Goal: Information Seeking & Learning: Find contact information

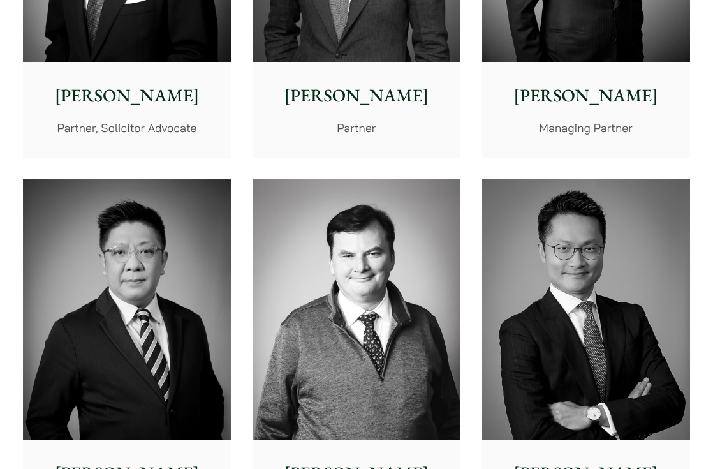
scroll to position [574, 0]
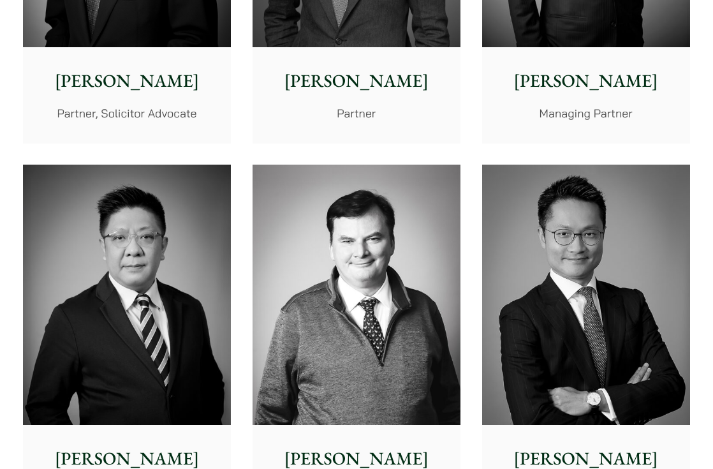
click at [416, 193] on img at bounding box center [357, 295] width 208 height 260
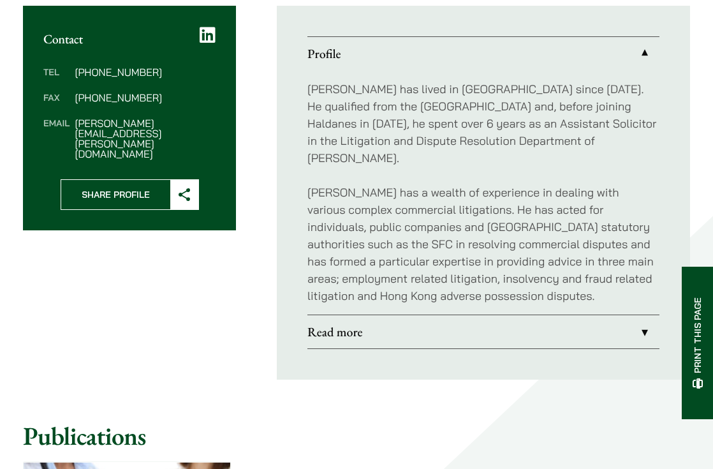
scroll to position [447, 0]
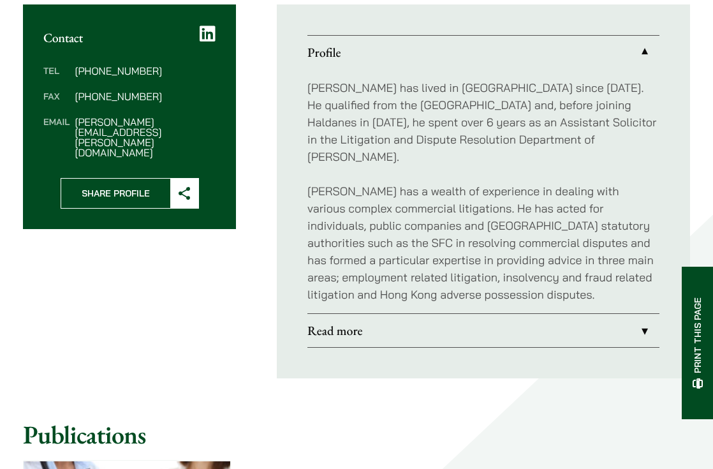
click at [364, 94] on p "Patrick has lived in Hong Kong since 1972. He qualified from the University of …" at bounding box center [484, 122] width 352 height 86
click at [487, 279] on p "Patrick has a wealth of experience in dealing with various complex commercial l…" at bounding box center [484, 242] width 352 height 121
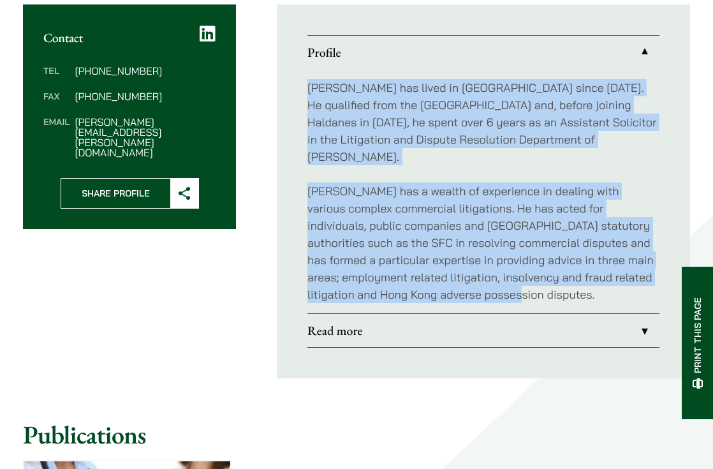
drag, startPoint x: 504, startPoint y: 278, endPoint x: 304, endPoint y: 91, distance: 274.0
click at [304, 91] on ul "Profile Patrick has lived in Hong Kong since 1972. He qualified from the Univer…" at bounding box center [483, 191] width 413 height 374
copy div "Patrick has lived in Hong Kong since 1972. He qualified from the University of …"
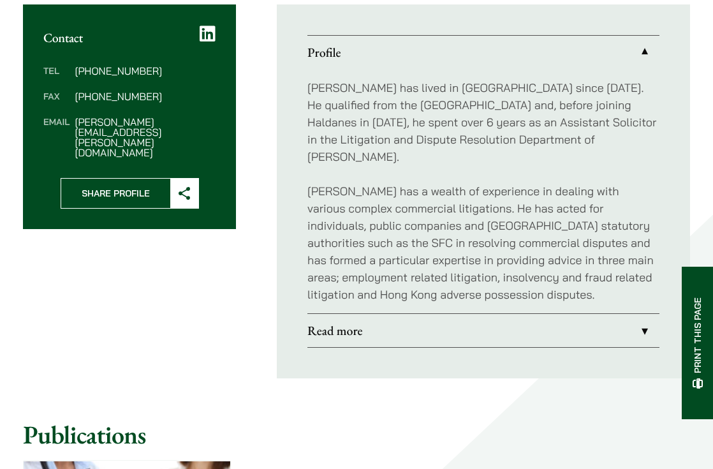
click at [161, 84] on dl "Tel (852) 2230 2881 Fax (852) 2845 1637 Email patrick.rattigan@haldanes.com" at bounding box center [129, 112] width 172 height 92
click at [339, 315] on link "Read more" at bounding box center [484, 330] width 352 height 33
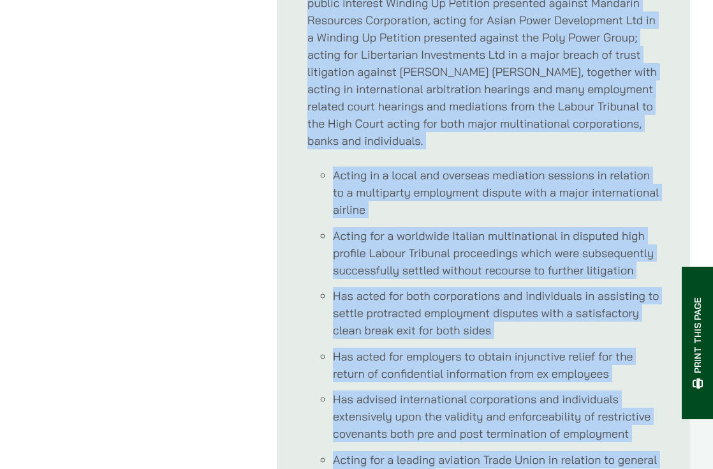
scroll to position [730, 0]
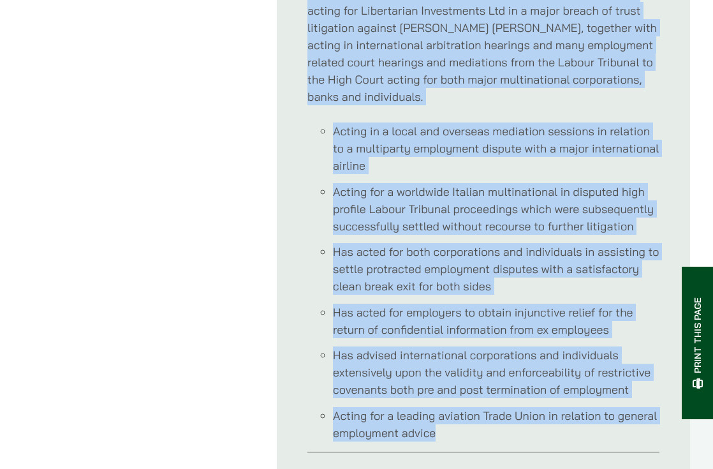
drag, startPoint x: 308, startPoint y: 87, endPoint x: 455, endPoint y: 410, distance: 354.6
click at [436, 419] on div "Notable Cases: Patrick has acted in several high profile New Territories advers…" at bounding box center [484, 135] width 352 height 632
copy div "Patrick has acted in several high profile New Territories adverse possession ca…"
click at [161, 85] on div "Contact Tel (852) 2230 2881 Fax (852) 2845 1637 Email patrick.rattigan@haldanes…" at bounding box center [356, 102] width 667 height 762
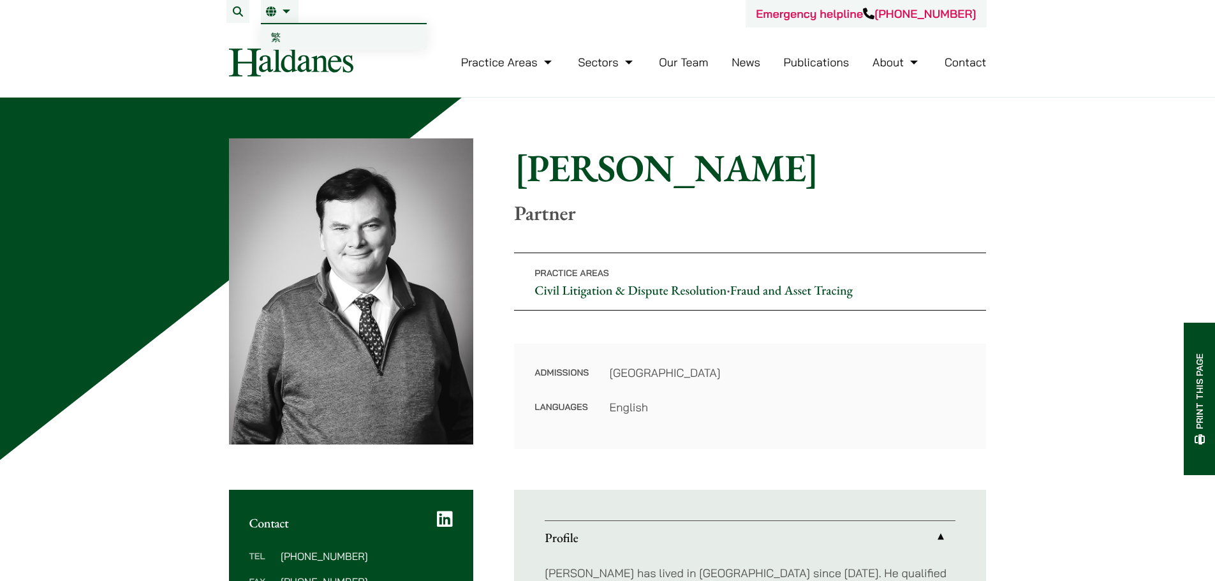
drag, startPoint x: 281, startPoint y: 6, endPoint x: 279, endPoint y: 17, distance: 11.0
click at [282, 6] on li "EN 繁" at bounding box center [280, 11] width 38 height 23
click at [279, 28] on link "繁" at bounding box center [344, 37] width 166 height 26
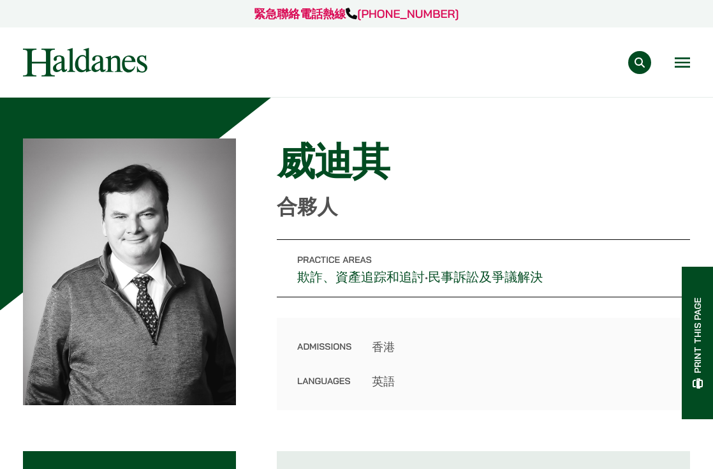
click at [443, 166] on h1 "威迪其" at bounding box center [483, 161] width 413 height 46
click at [387, 156] on h1 "威迪其" at bounding box center [483, 161] width 413 height 46
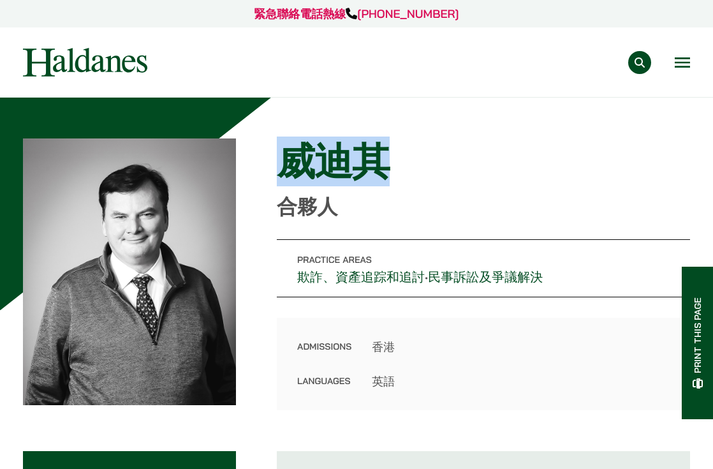
drag, startPoint x: 382, startPoint y: 158, endPoint x: 280, endPoint y: 161, distance: 102.1
click at [280, 161] on h1 "威迪其" at bounding box center [483, 161] width 413 height 46
copy h1 "威迪其"
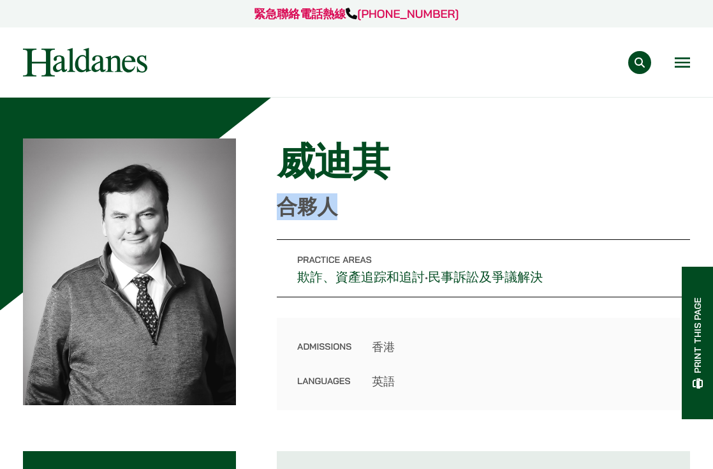
drag, startPoint x: 330, startPoint y: 202, endPoint x: 262, endPoint y: 204, distance: 68.3
click at [262, 204] on div "Home » Lawyers » 威迪其 威迪其 合夥人 Practice Areas 欺詐、資產追踪和追討 • 民事訴訟及爭議解決 Admissions 香…" at bounding box center [356, 274] width 667 height 272
copy p "合夥人"
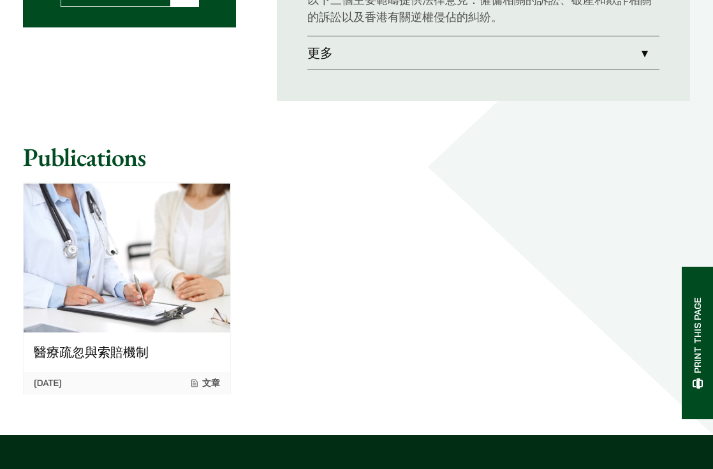
click at [452, 175] on div "醫療疏忽與索賠機制 [DATE] 文章" at bounding box center [356, 288] width 689 height 233
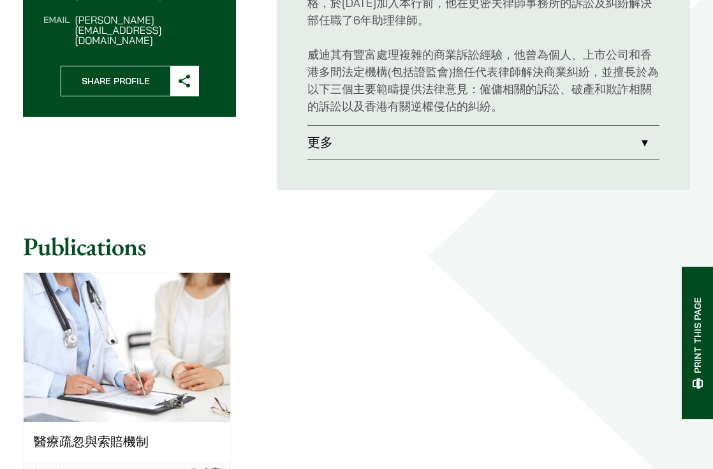
scroll to position [319, 0]
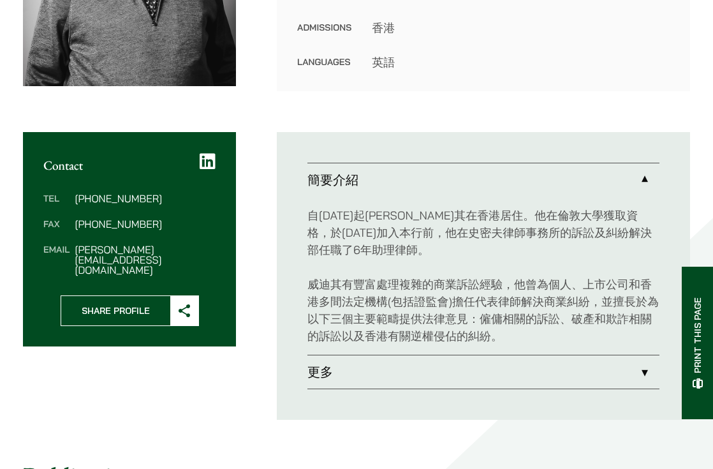
click at [368, 380] on link "更多" at bounding box center [484, 371] width 352 height 33
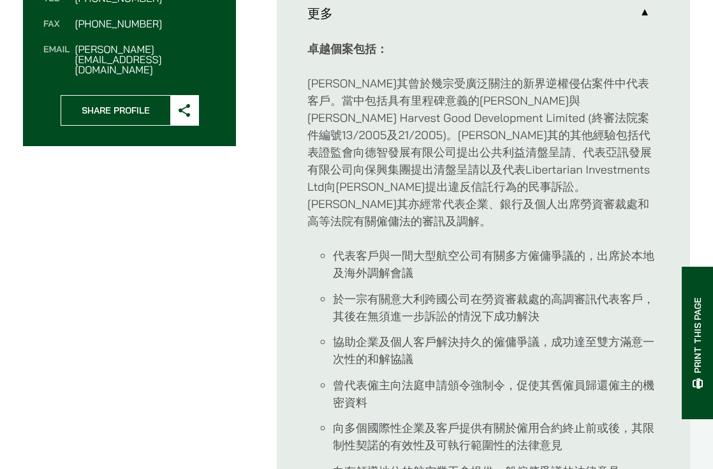
scroll to position [447, 0]
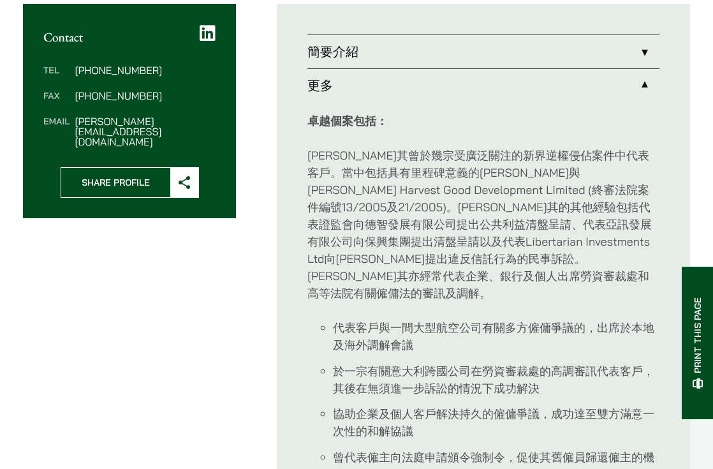
click at [389, 60] on link "簡要介紹" at bounding box center [484, 51] width 352 height 33
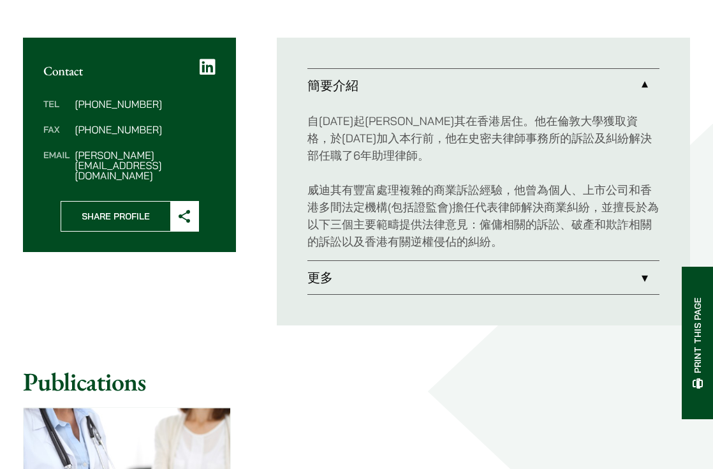
scroll to position [383, 0]
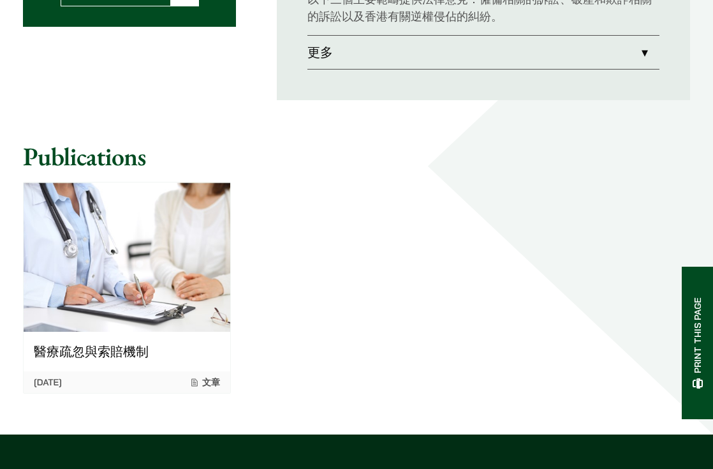
click at [289, 272] on div "醫療疏忽與索賠機制 01/02/2022 文章" at bounding box center [356, 288] width 689 height 233
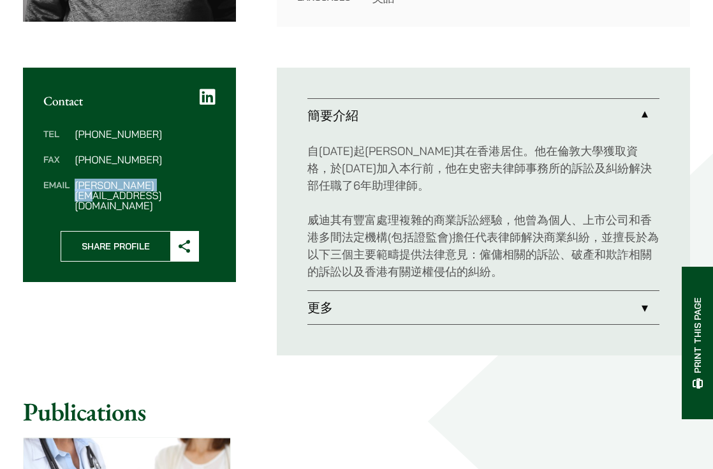
drag, startPoint x: 76, startPoint y: 186, endPoint x: 145, endPoint y: 182, distance: 69.0
click at [145, 182] on dd "patrick.rattigan@haldanes.com" at bounding box center [145, 195] width 141 height 31
copy dd "patrick.rattigan"
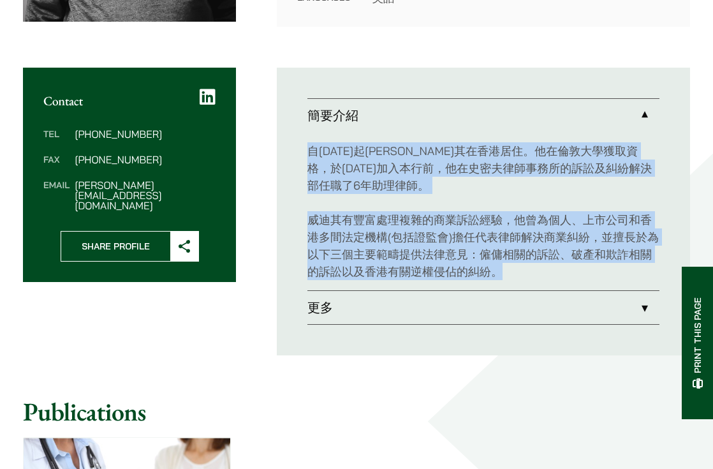
drag, startPoint x: 487, startPoint y: 256, endPoint x: 307, endPoint y: 151, distance: 209.0
click at [307, 151] on ul "簡要介紹 自1972年起威迪其在香港居住。他在倫敦大學獲取資格，於2004年5月加入本行前，他在史密夫律師事務所的訴訟及糾紛解決部任職了6年助理律師。 威迪其…" at bounding box center [483, 212] width 413 height 288
copy div "自1972年起威迪其在香港居住。他在倫敦大學獲取資格，於2004年5月加入本行前，他在史密夫律師事務所的訴訟及糾紛解決部任職了6年助理律師。 威迪其有豐富處理…"
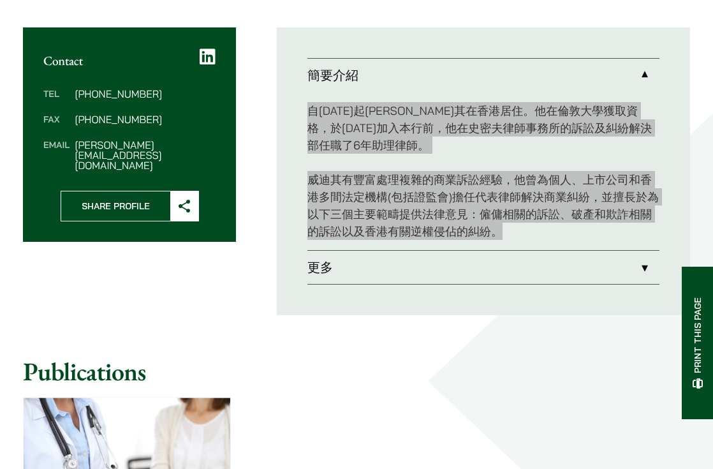
scroll to position [511, 0]
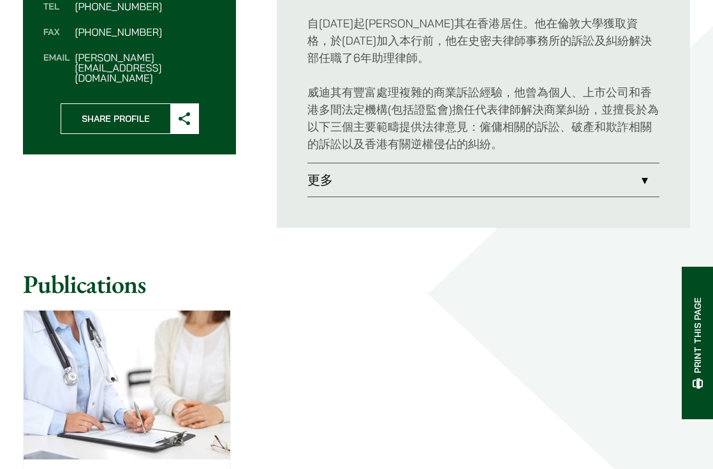
click at [347, 201] on ul "簡要介紹 自1972年起威迪其在香港居住。他在倫敦大學獲取資格，於2004年5月加入本行前，他在史密夫律師事務所的訴訟及糾紛解決部任職了6年助理律師。 威迪其…" at bounding box center [483, 84] width 413 height 288
click at [355, 185] on link "更多" at bounding box center [484, 179] width 352 height 33
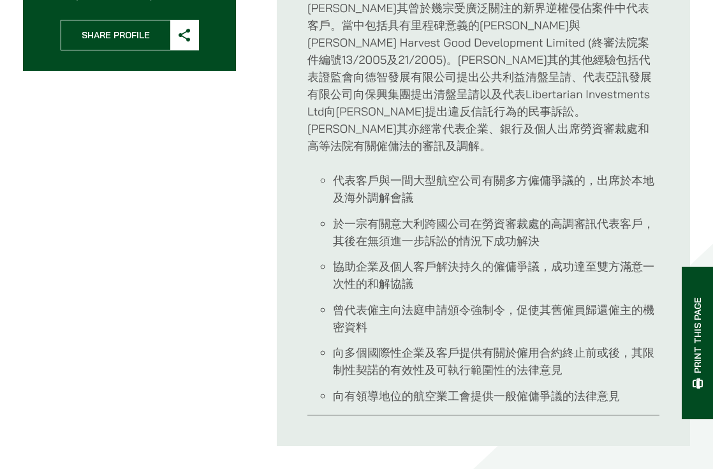
scroll to position [575, 0]
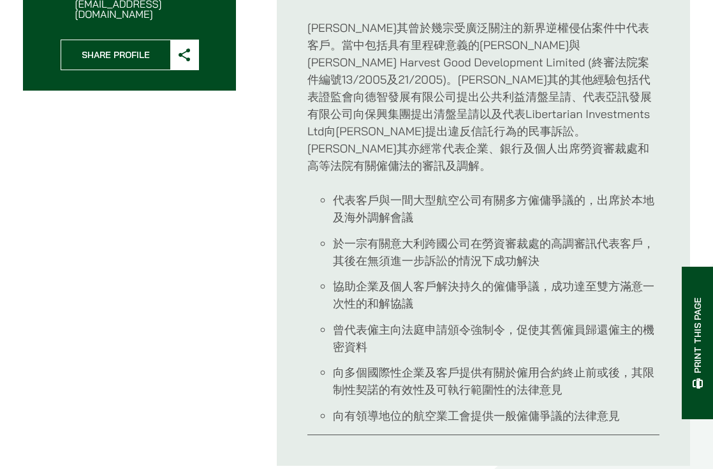
click at [461, 191] on li "代表客戶與一間大型航空公司有關多方僱傭爭議的，出席於本地及海外調解會議" at bounding box center [496, 208] width 327 height 34
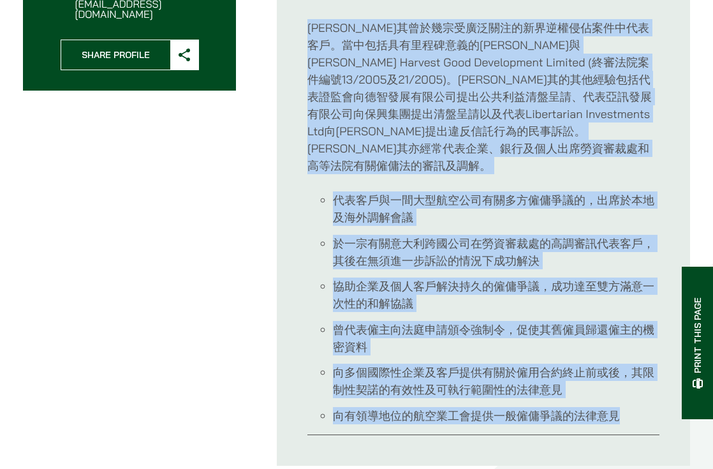
drag, startPoint x: 623, startPoint y: 400, endPoint x: 274, endPoint y: 36, distance: 504.0
click at [274, 36] on div "Contact Tel (852) 2230 2881 Fax (852) 2845 1637 Email patrick.rattigan@haldanes…" at bounding box center [356, 171] width 667 height 590
copy div "威迪其曾於幾宗受廣泛關注的新界逆權侵佔案件中代表客戶。當中包括具有里程碑意義的陳淑賢與黃壬娣 Harvest Good Development Limited…"
click at [450, 204] on li "代表客戶與一間大型航空公司有關多方僱傭爭議的，出席於本地及海外調解會議" at bounding box center [496, 208] width 327 height 34
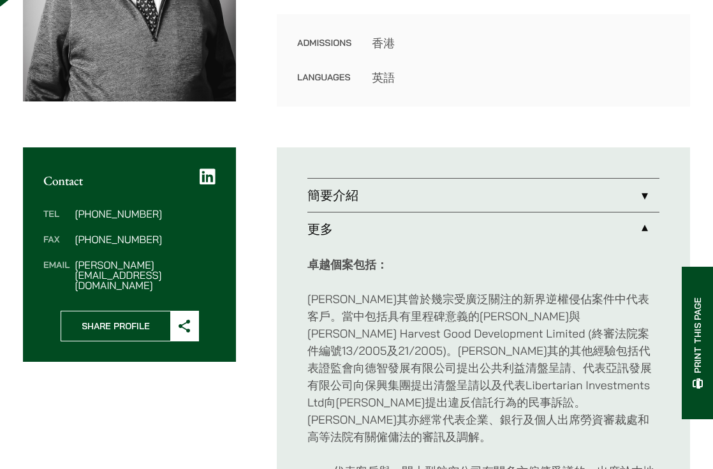
scroll to position [320, 0]
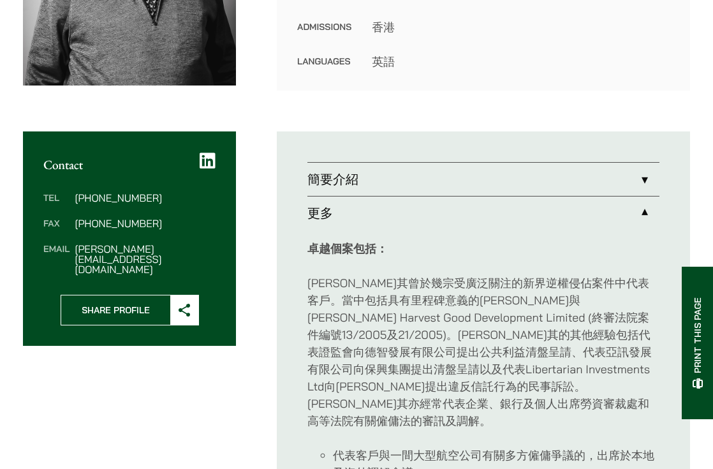
click at [439, 179] on link "簡要介紹" at bounding box center [484, 179] width 352 height 33
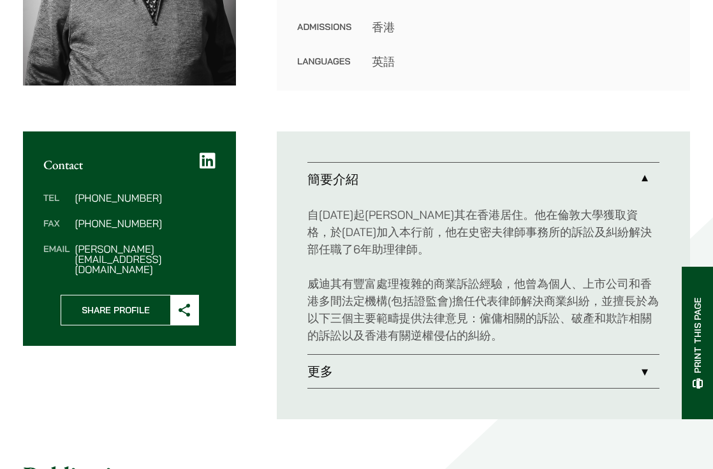
click at [415, 376] on link "更多" at bounding box center [484, 371] width 352 height 33
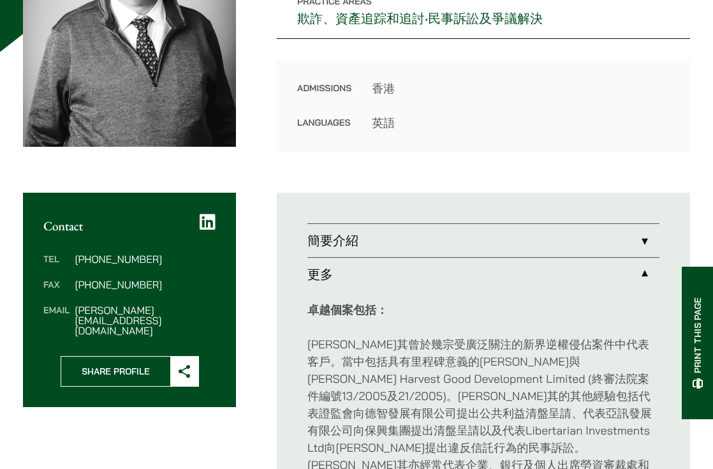
scroll to position [256, 0]
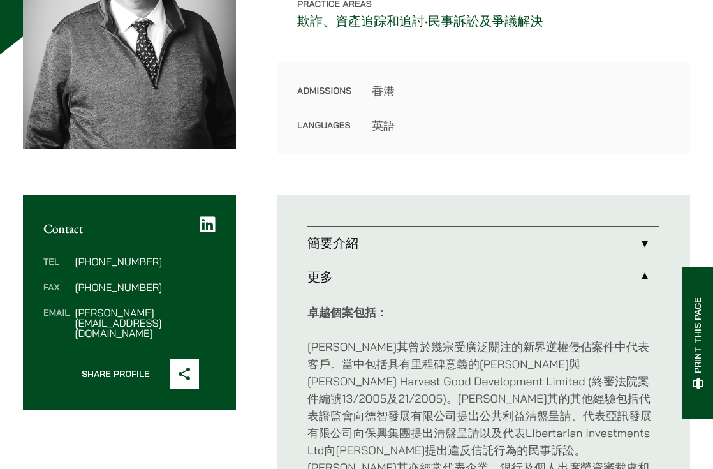
click at [200, 217] on icon at bounding box center [208, 225] width 16 height 18
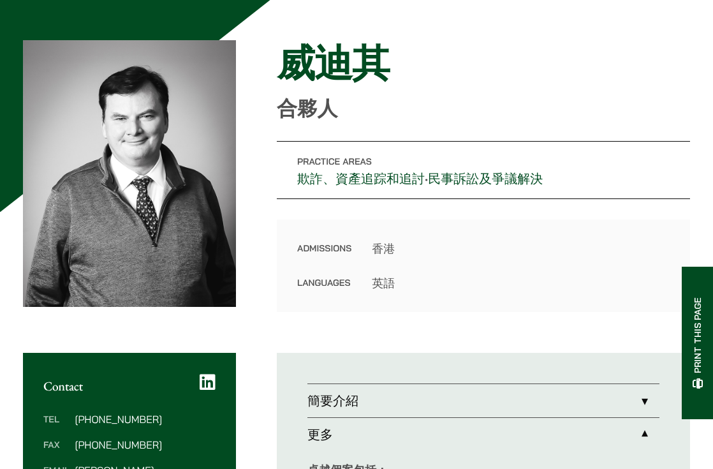
scroll to position [64, 0]
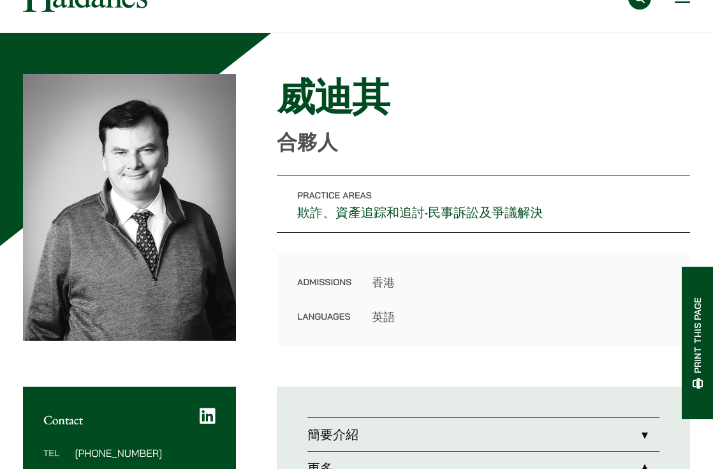
click at [385, 113] on h1 "威迪其" at bounding box center [483, 97] width 413 height 46
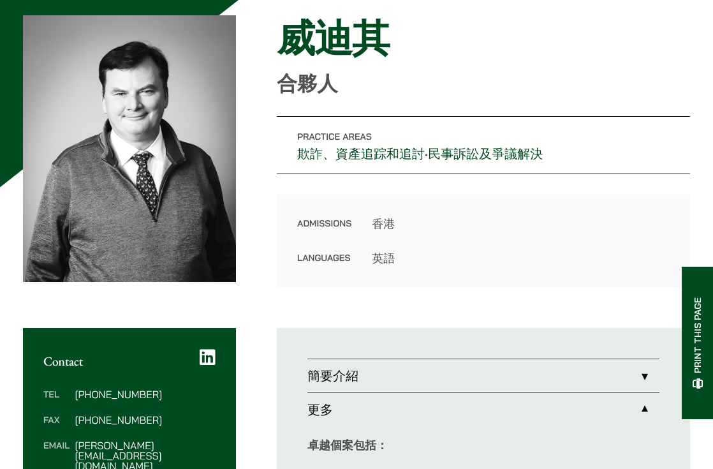
scroll to position [256, 0]
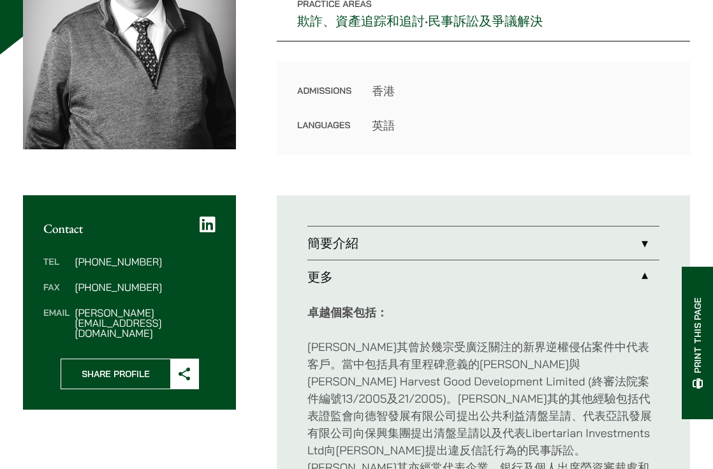
click at [469, 244] on link "簡要介紹" at bounding box center [484, 242] width 352 height 33
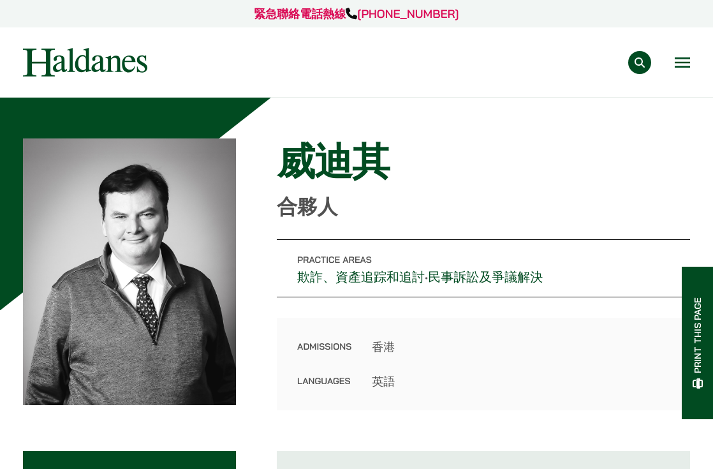
click at [675, 68] on button "Open menu" at bounding box center [682, 62] width 15 height 10
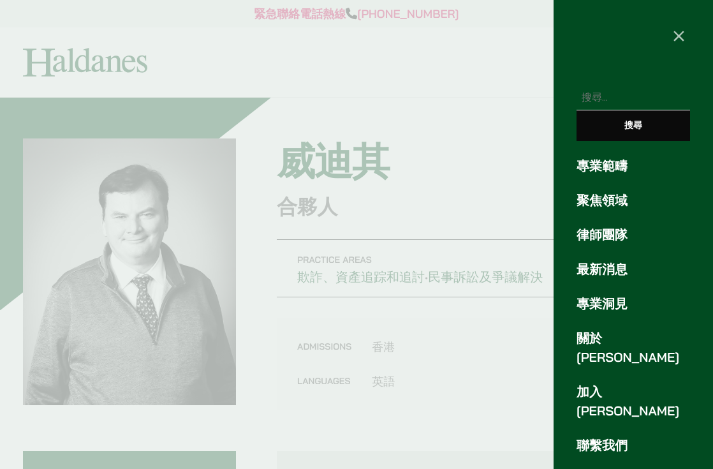
click at [609, 228] on link "律師團隊" at bounding box center [634, 234] width 114 height 19
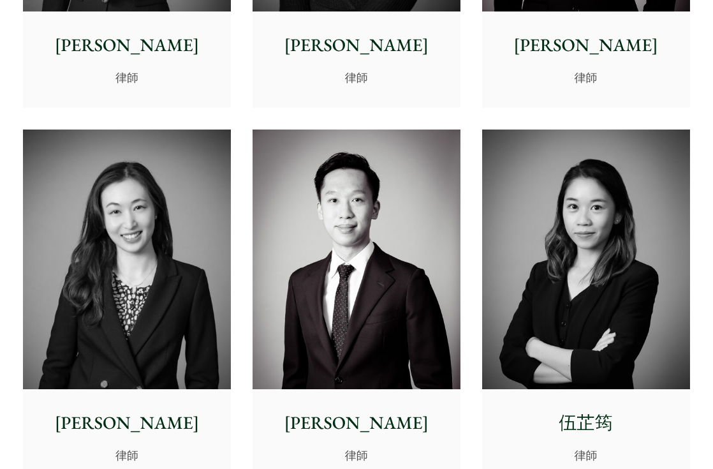
scroll to position [3709, 0]
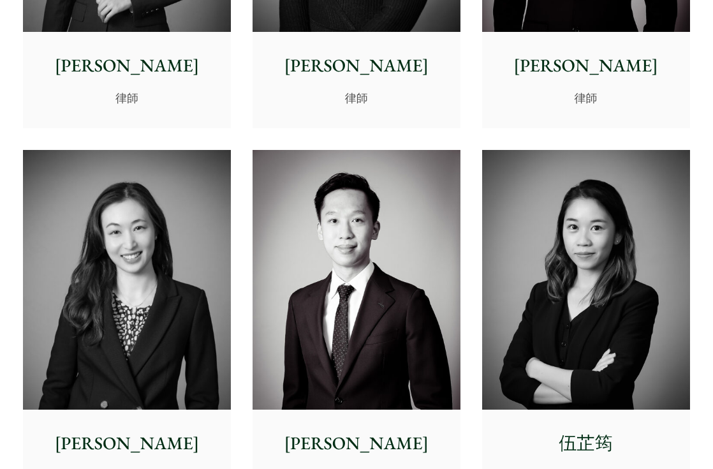
click at [325, 285] on img at bounding box center [357, 280] width 208 height 260
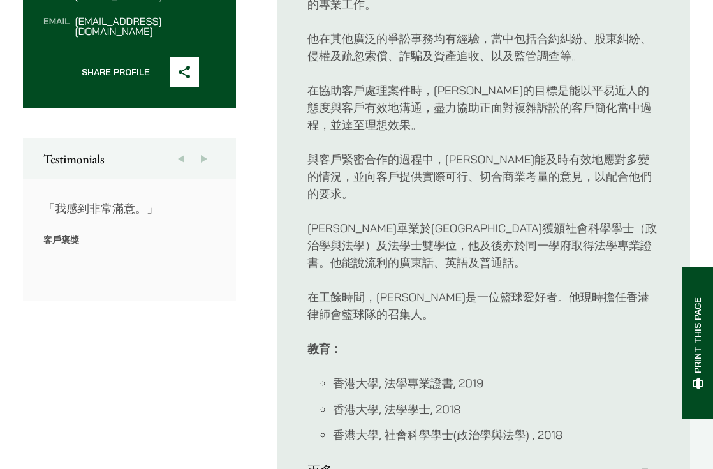
scroll to position [766, 0]
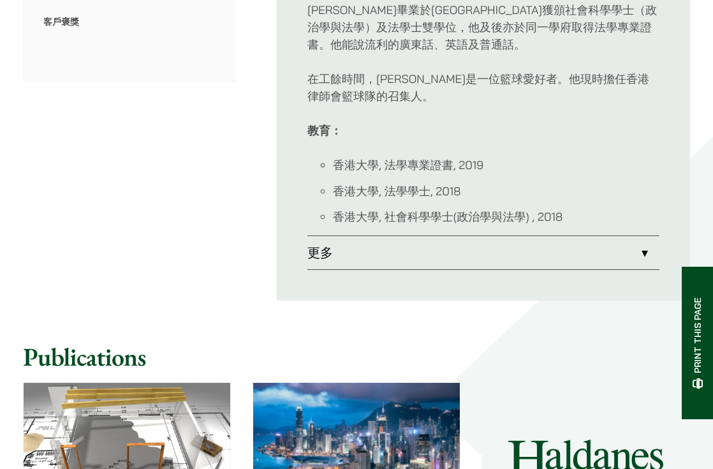
click at [406, 241] on link "更多" at bounding box center [484, 252] width 352 height 33
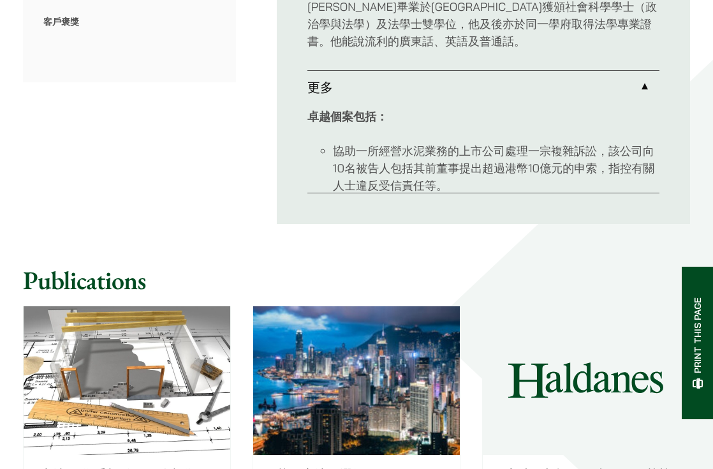
scroll to position [540, 0]
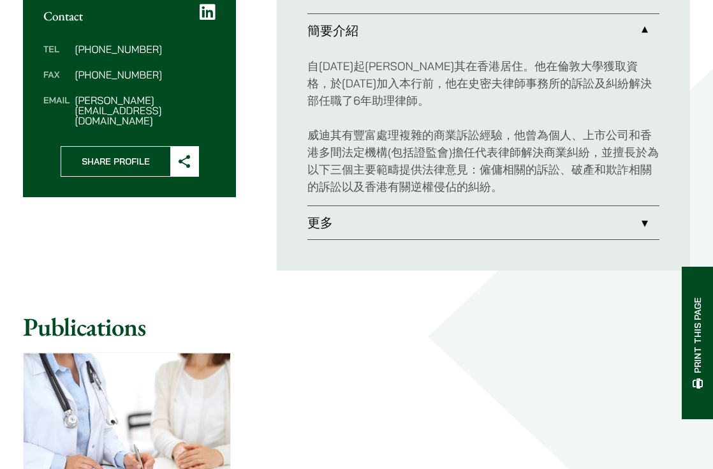
scroll to position [451, 0]
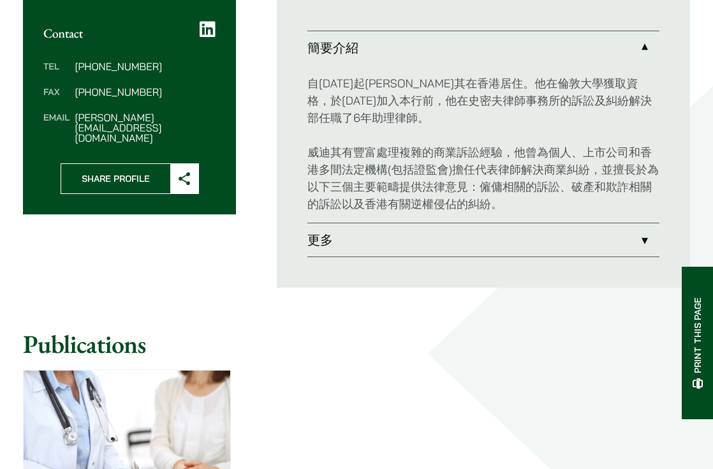
click at [541, 47] on link "簡要介紹" at bounding box center [484, 47] width 352 height 33
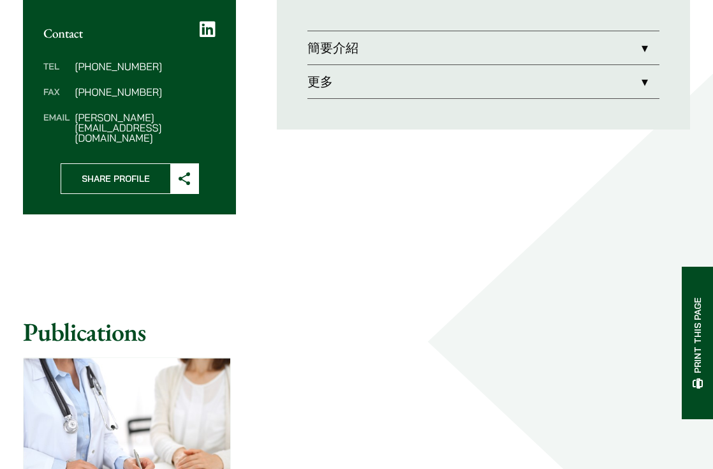
click at [526, 53] on link "簡要介紹" at bounding box center [484, 47] width 352 height 33
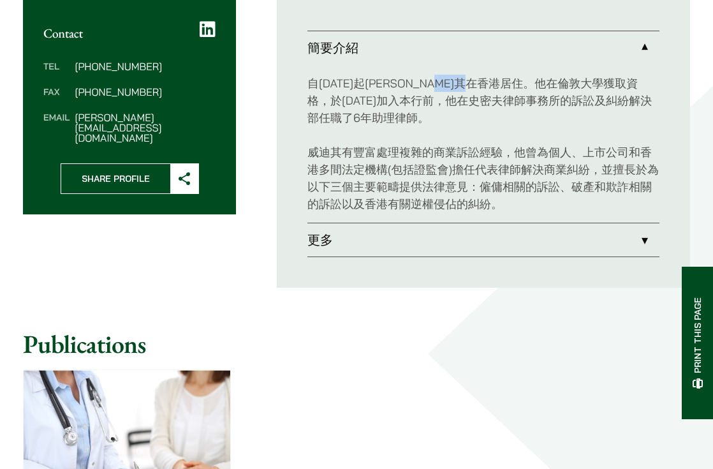
drag, startPoint x: 491, startPoint y: 79, endPoint x: 541, endPoint y: 77, distance: 49.8
click at [541, 77] on p "自1972年起威迪其在香港居住。他在倫敦大學獲取資格，於2004年5月加入本行前，他在史密夫律師事務所的訴訟及糾紛解決部任職了6年助理律師。" at bounding box center [484, 101] width 352 height 52
copy p "倫敦大學"
click at [377, 92] on p "自1972年起威迪其在香港居住。他在倫敦大學獲取資格，於2004年5月加入本行前，他在史密夫律師事務所的訴訟及糾紛解決部任職了6年助理律師。" at bounding box center [484, 101] width 352 height 52
drag, startPoint x: 497, startPoint y: 82, endPoint x: 533, endPoint y: 82, distance: 36.4
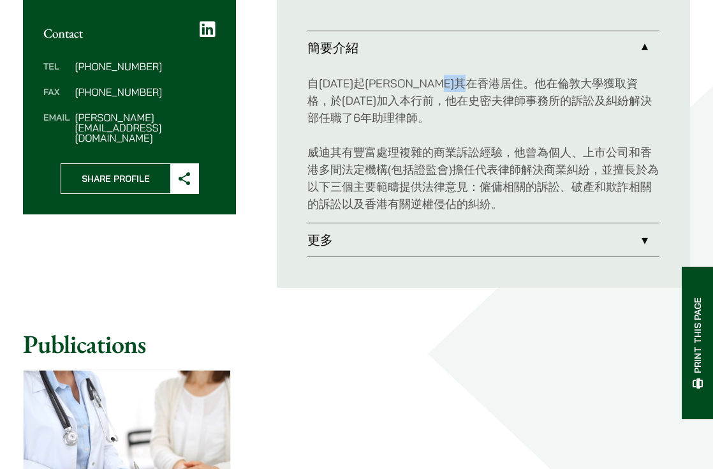
click at [533, 82] on p "自1972年起威迪其在香港居住。他在倫敦大學獲取資格，於2004年5月加入本行前，他在史密夫律師事務所的訴訟及糾紛解決部任職了6年助理律師。" at bounding box center [484, 101] width 352 height 52
click at [505, 84] on p "自1972年起威迪其在香港居住。他在倫敦大學獲取資格，於2004年5月加入本行前，他在史密夫律師事務所的訴訟及糾紛解決部任職了6年助理律師。" at bounding box center [484, 101] width 352 height 52
drag, startPoint x: 493, startPoint y: 82, endPoint x: 537, endPoint y: 81, distance: 44.0
click at [537, 81] on p "自1972年起威迪其在香港居住。他在倫敦大學獲取資格，於2004年5月加入本行前，他在史密夫律師事務所的訴訟及糾紛解決部任職了6年助理律師。" at bounding box center [484, 101] width 352 height 52
copy p "倫敦大學"
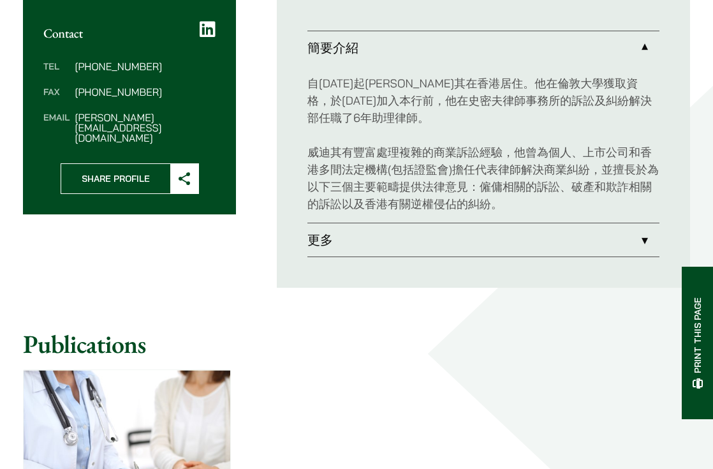
click at [431, 219] on div "自1972年起威迪其在香港居住。他在倫敦大學獲取資格，於2004年5月加入本行前，他在史密夫律師事務所的訴訟及糾紛解決部任職了6年助理律師。 威迪其有豐富處理…" at bounding box center [484, 143] width 352 height 158
click at [428, 241] on link "更多" at bounding box center [484, 239] width 352 height 33
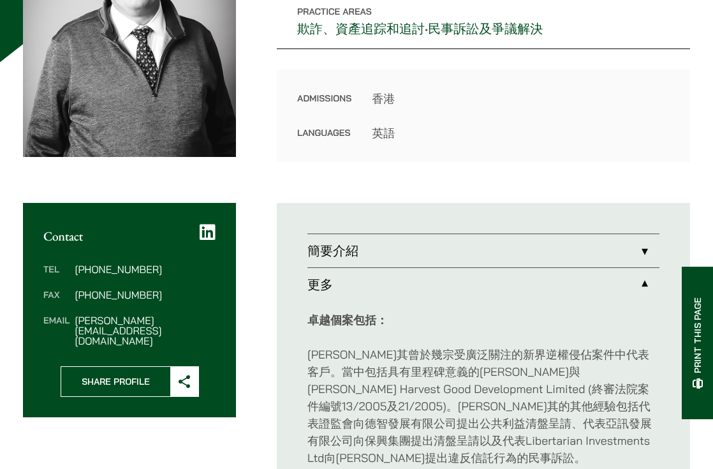
scroll to position [132, 0]
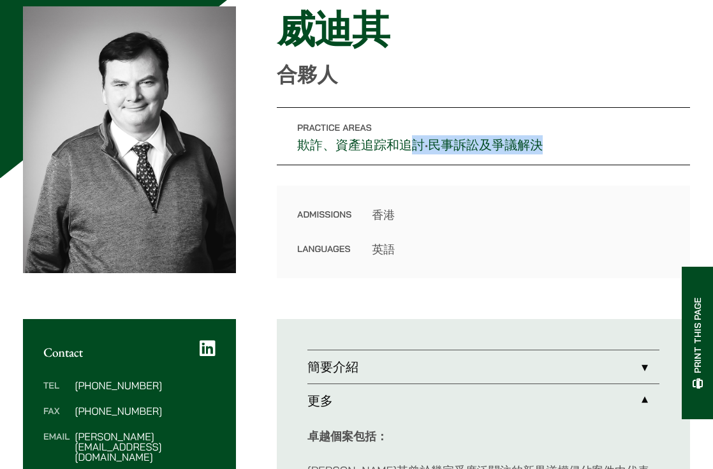
drag, startPoint x: 571, startPoint y: 142, endPoint x: 406, endPoint y: 143, distance: 164.6
click at [406, 143] on p "Practice Areas 欺詐、資產追踪和追討 • 民事訴訟及爭議解決" at bounding box center [483, 136] width 413 height 58
drag, startPoint x: 278, startPoint y: 144, endPoint x: 434, endPoint y: 142, distance: 156.3
click at [434, 142] on p "Practice Areas 欺詐、資產追踪和追討 • 民事訴訟及爭議解決" at bounding box center [483, 136] width 413 height 58
copy p "欺詐、資產追踪和追討 •"
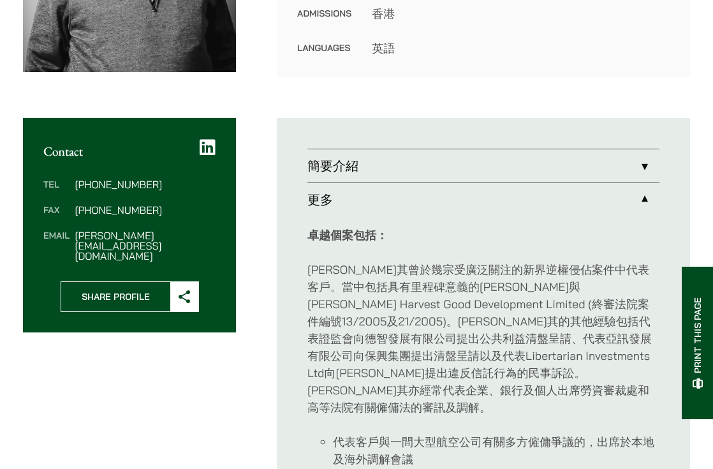
scroll to position [383, 0]
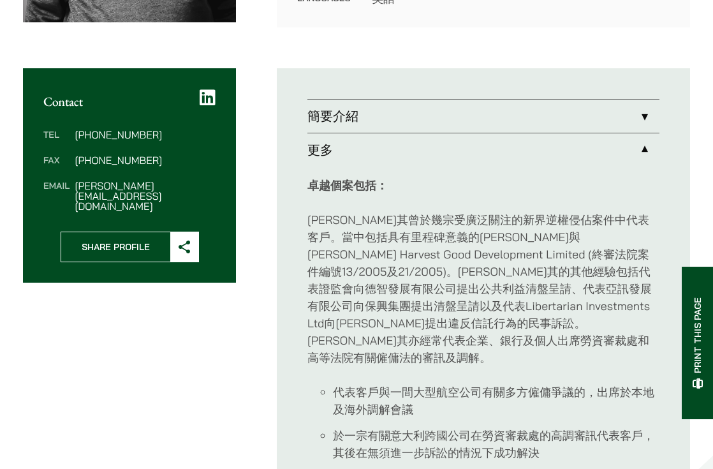
click at [483, 117] on link "簡要介紹" at bounding box center [484, 116] width 352 height 33
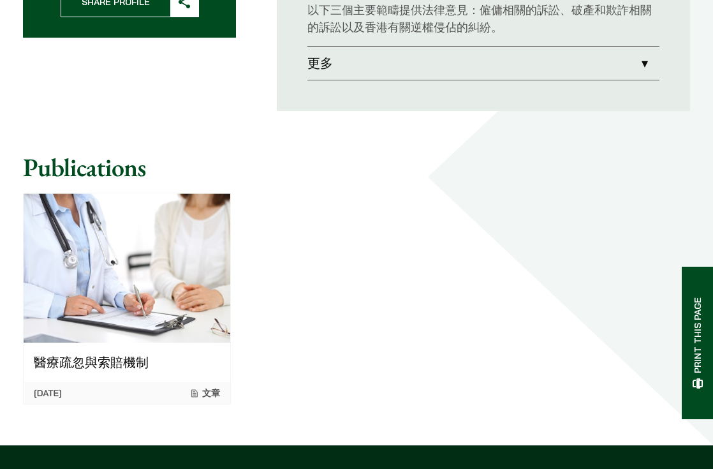
scroll to position [638, 0]
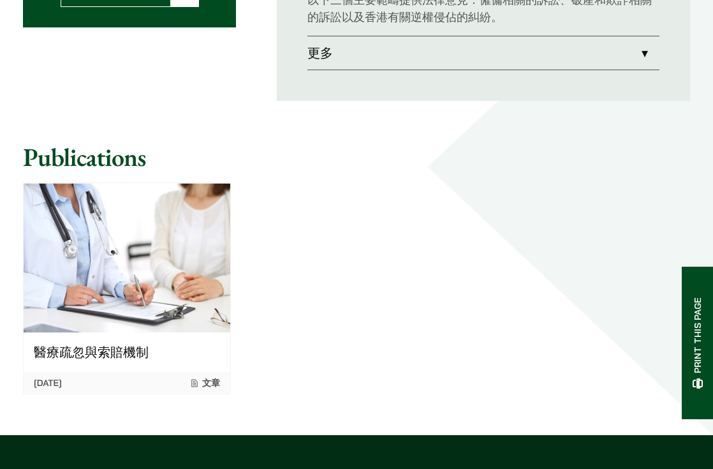
drag, startPoint x: 658, startPoint y: 117, endPoint x: 637, endPoint y: 108, distance: 23.1
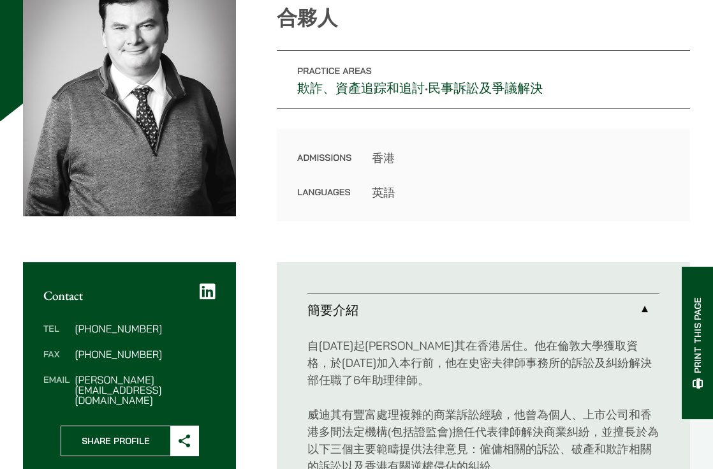
scroll to position [128, 0]
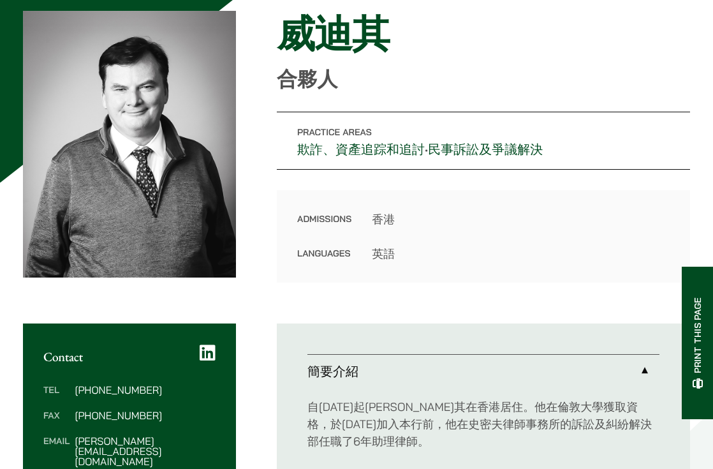
drag, startPoint x: 438, startPoint y: 154, endPoint x: 424, endPoint y: 149, distance: 14.9
click at [438, 154] on link "民事訴訟及爭議解決" at bounding box center [485, 149] width 115 height 17
drag, startPoint x: 427, startPoint y: 147, endPoint x: 284, endPoint y: 149, distance: 143.6
click at [284, 149] on p "Practice Areas 欺詐、資產追踪和追討 • 民事訴訟及爭議解決" at bounding box center [483, 141] width 413 height 58
copy p "欺詐、資產追踪和追討 •"
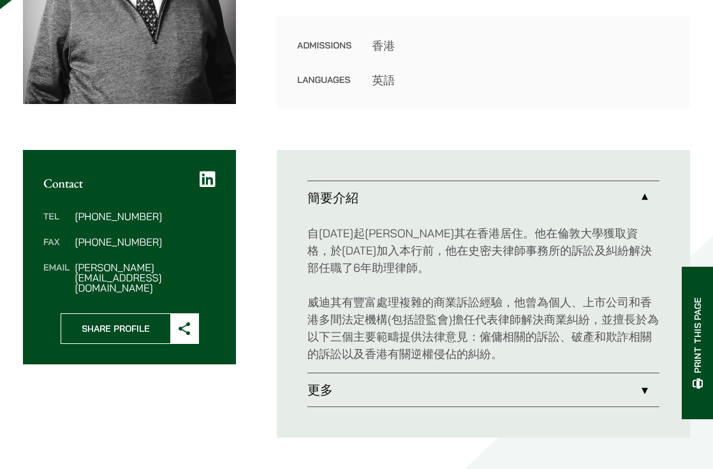
scroll to position [319, 0]
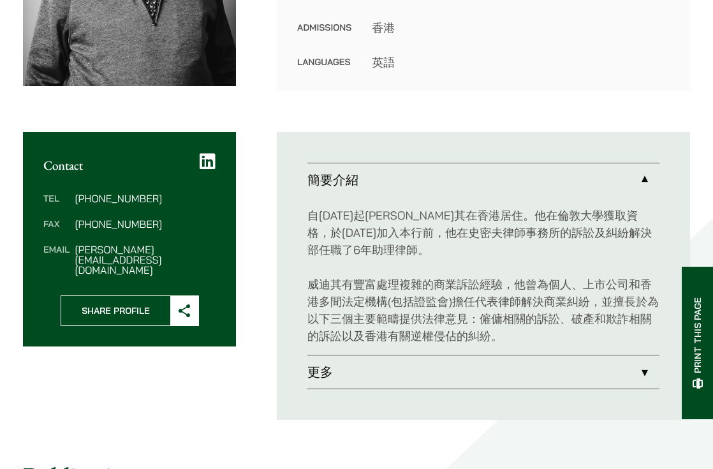
click at [503, 211] on p "自1972年起威迪其在香港居住。他在倫敦大學獲取資格，於2004年5月加入本行前，他在史密夫律師事務所的訴訟及糾紛解決部任職了6年助理律師。" at bounding box center [484, 233] width 352 height 52
drag, startPoint x: 498, startPoint y: 211, endPoint x: 507, endPoint y: 211, distance: 9.6
click at [507, 211] on p "自1972年起威迪其在香港居住。他在倫敦大學獲取資格，於2004年5月加入本行前，他在史密夫律師事務所的訴訟及糾紛解決部任職了6年助理律師。" at bounding box center [484, 233] width 352 height 52
drag, startPoint x: 491, startPoint y: 212, endPoint x: 512, endPoint y: 214, distance: 21.1
click at [512, 214] on p "自1972年起威迪其在香港居住。他在倫敦大學獲取資格，於2004年5月加入本行前，他在史密夫律師事務所的訴訟及糾紛解決部任職了6年助理律師。" at bounding box center [484, 233] width 352 height 52
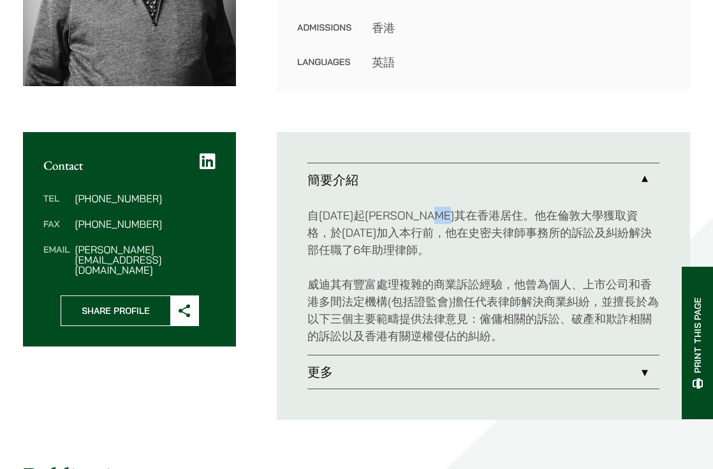
copy p "倫敦"
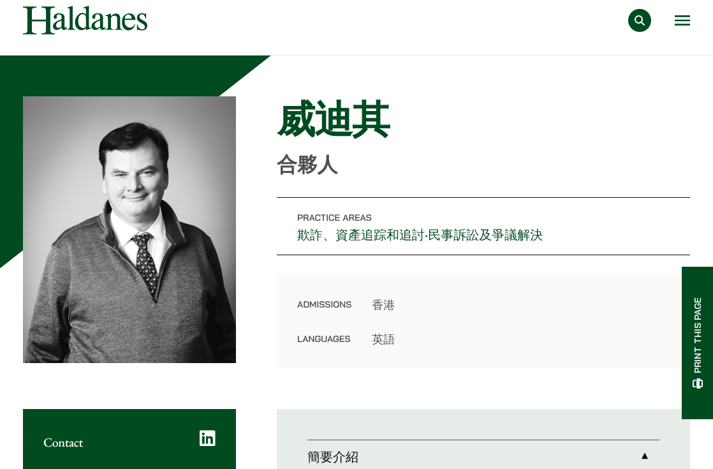
scroll to position [64, 0]
